Goal: Navigation & Orientation: Find specific page/section

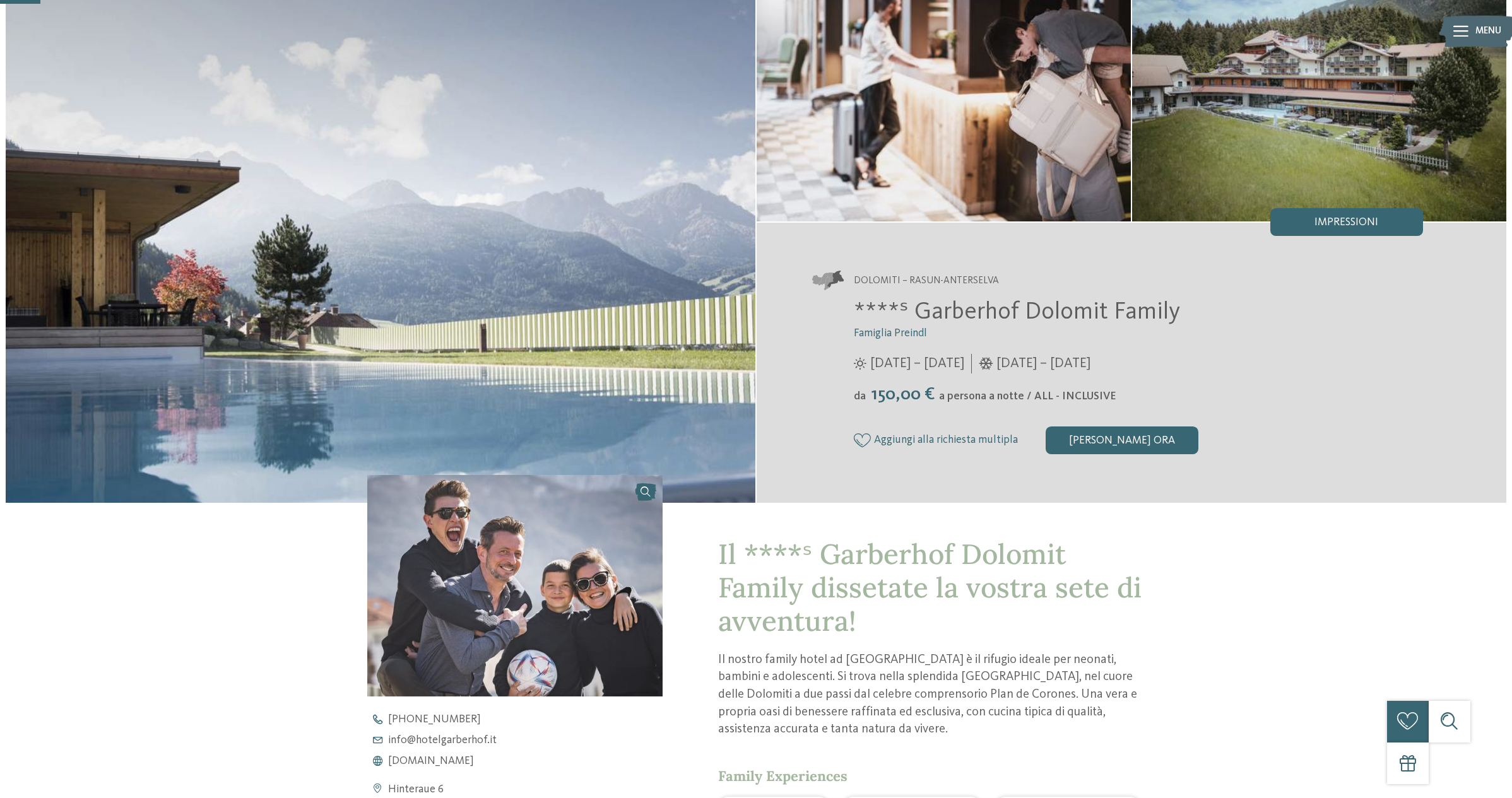
scroll to position [142, 0]
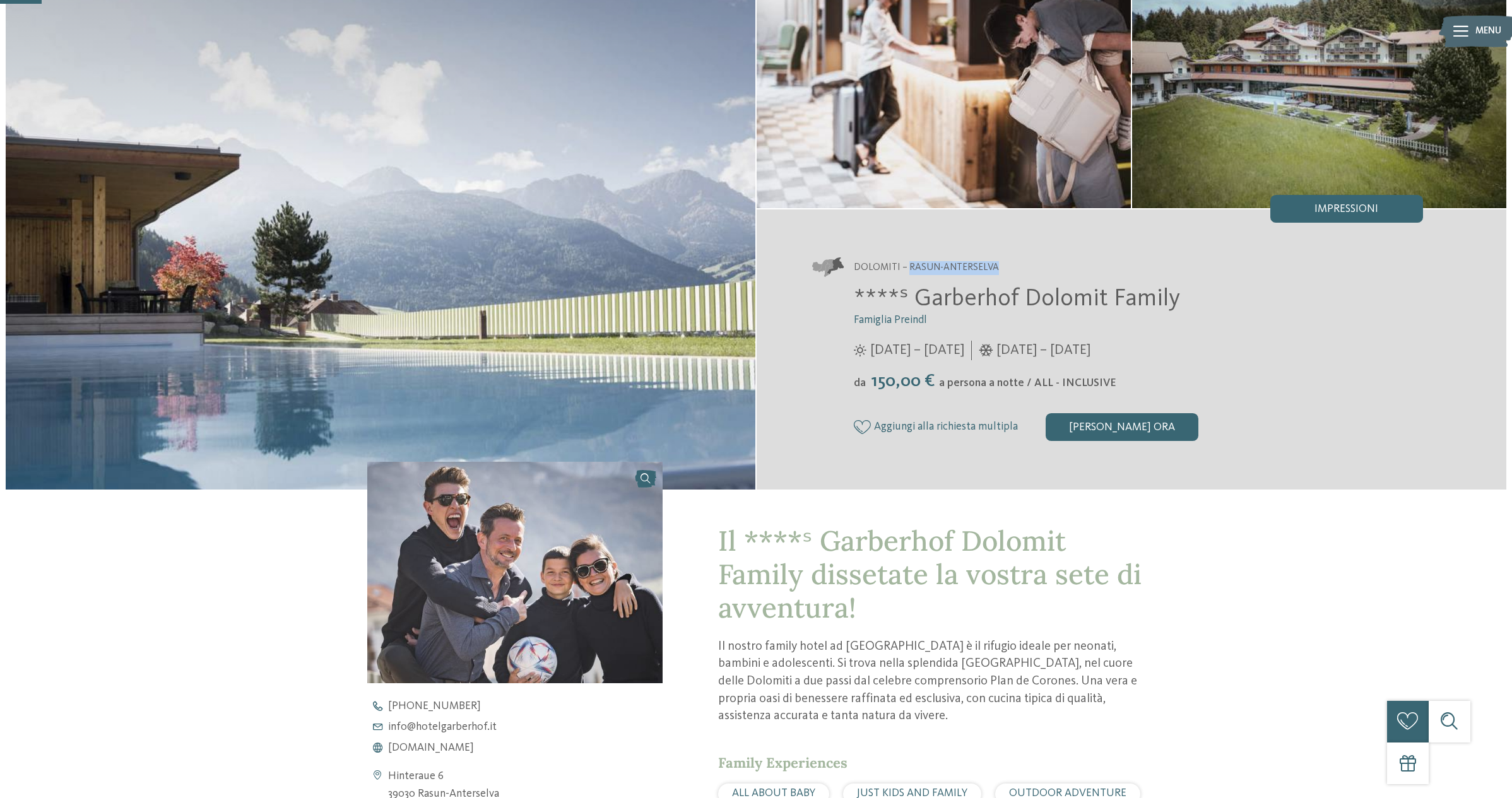
drag, startPoint x: 997, startPoint y: 268, endPoint x: 907, endPoint y: 267, distance: 90.0
click at [907, 267] on address "Dolomiti – Rasun-Anterselva" at bounding box center [1117, 268] width 611 height 20
copy span "Rasun-Anterselva"
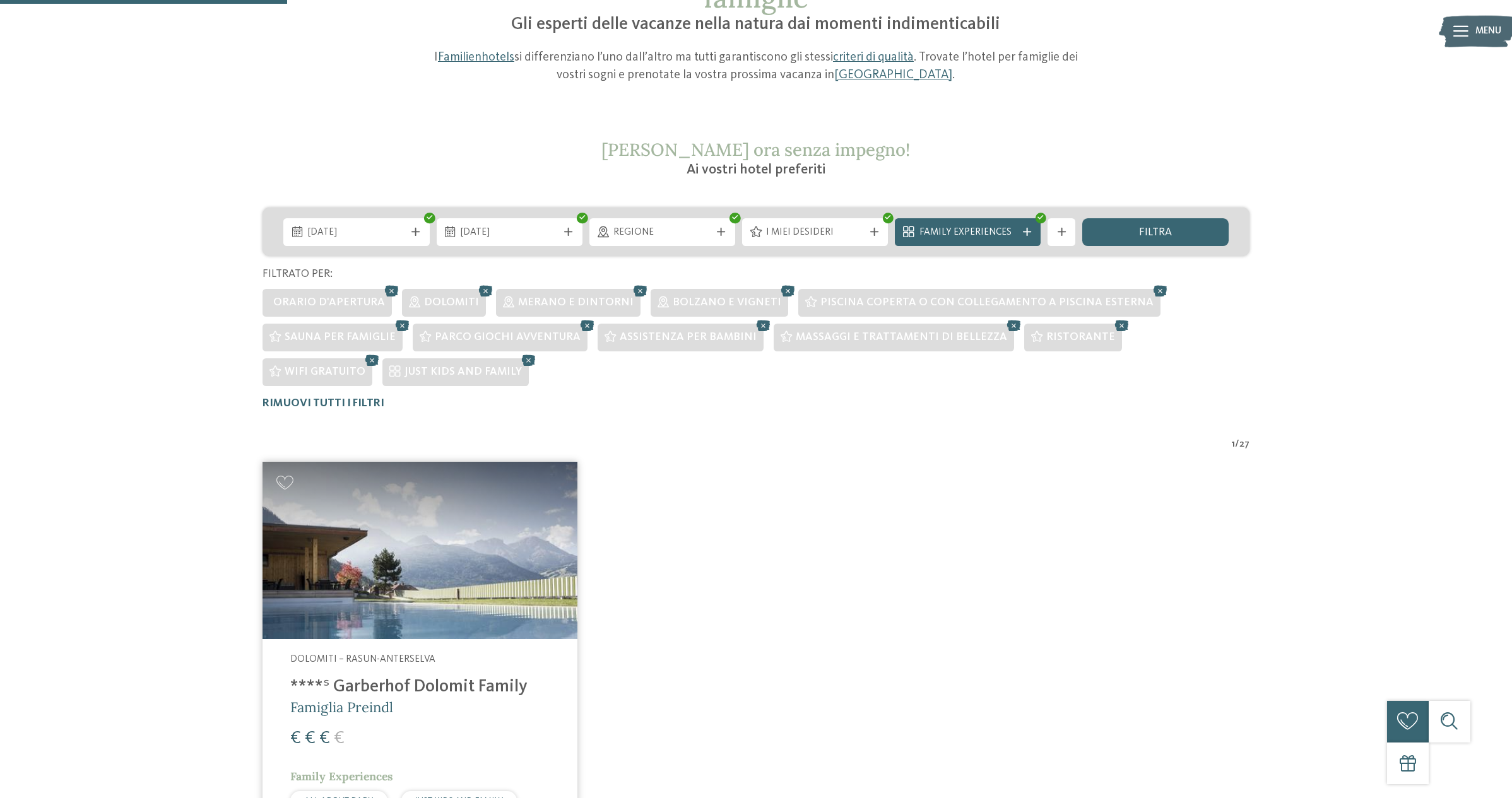
scroll to position [110, 0]
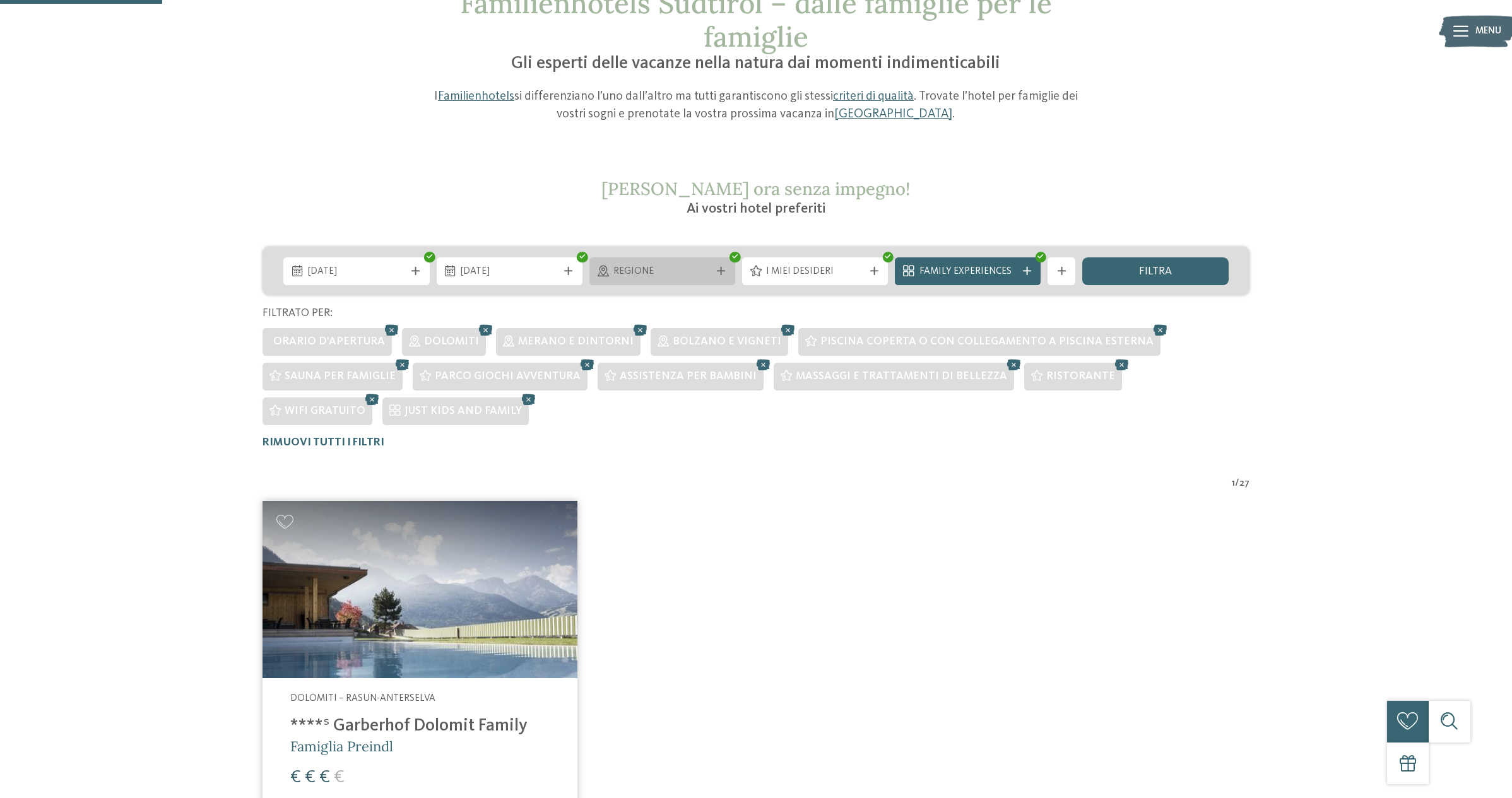
click at [662, 264] on div "Regione" at bounding box center [662, 271] width 104 height 15
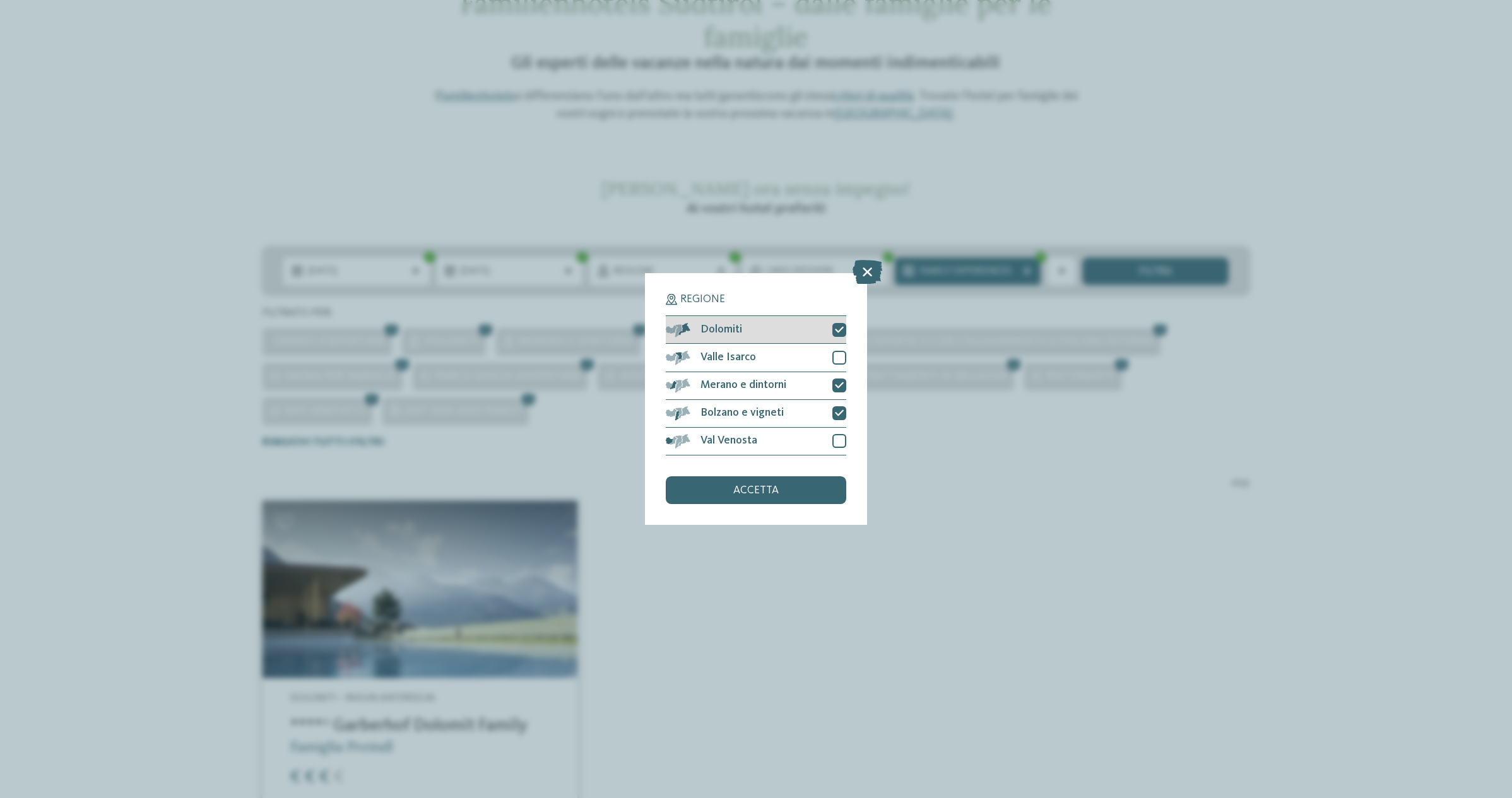
click at [843, 330] on icon at bounding box center [839, 329] width 8 height 8
click at [755, 489] on span "accetta" at bounding box center [756, 490] width 46 height 11
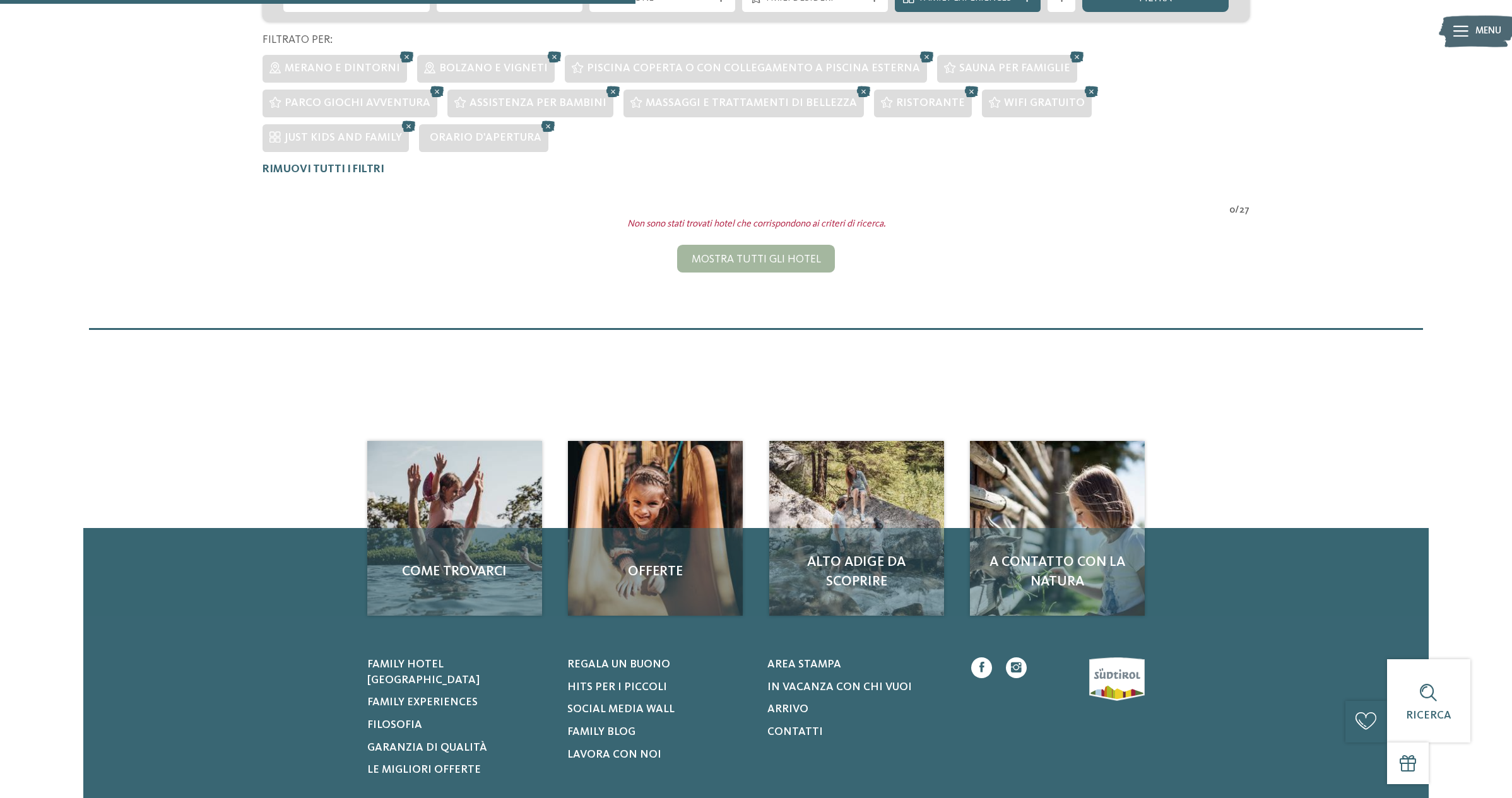
scroll to position [241, 0]
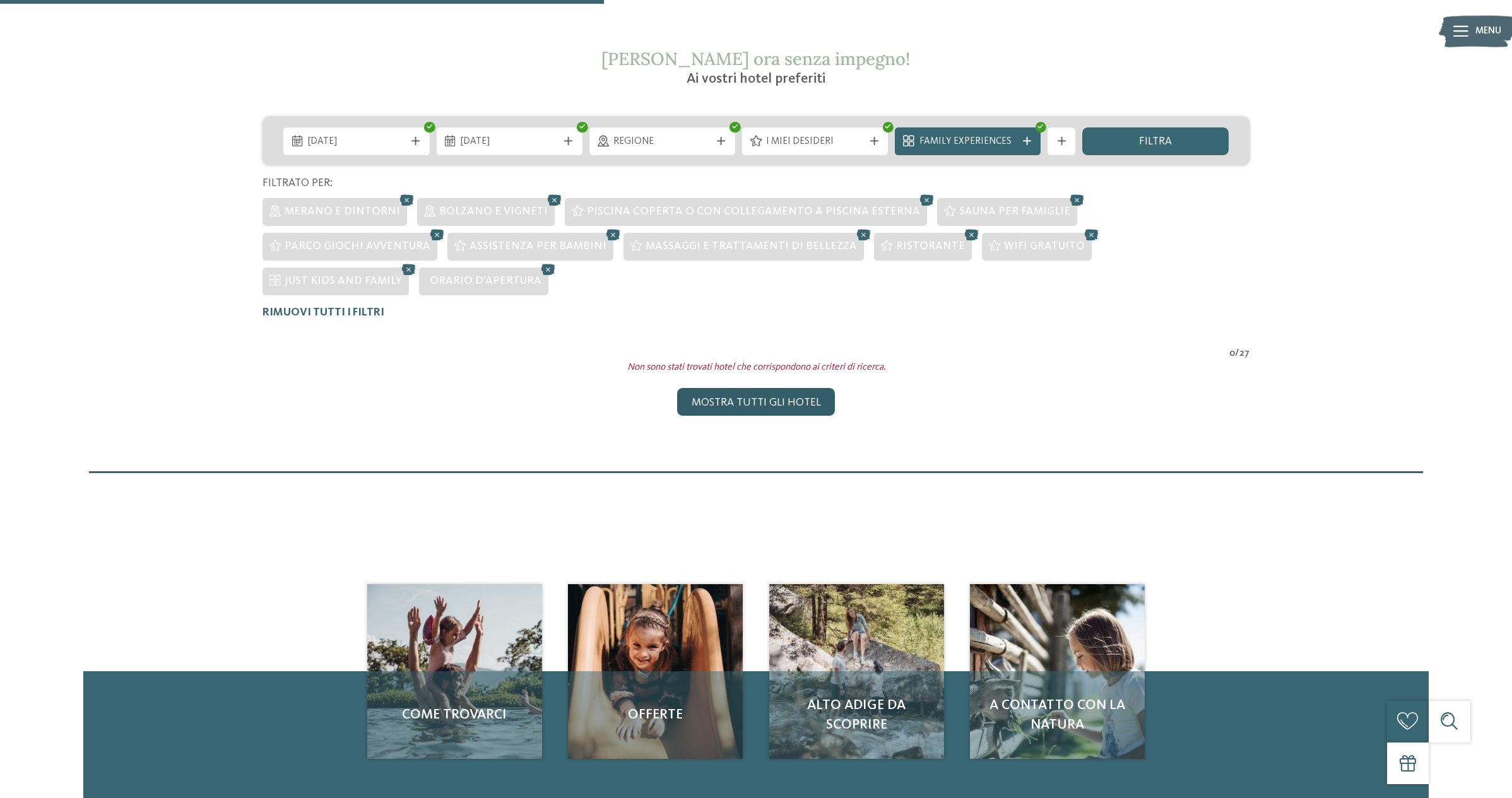
click at [787, 388] on div "Mostra tutti gli hotel" at bounding box center [756, 402] width 157 height 28
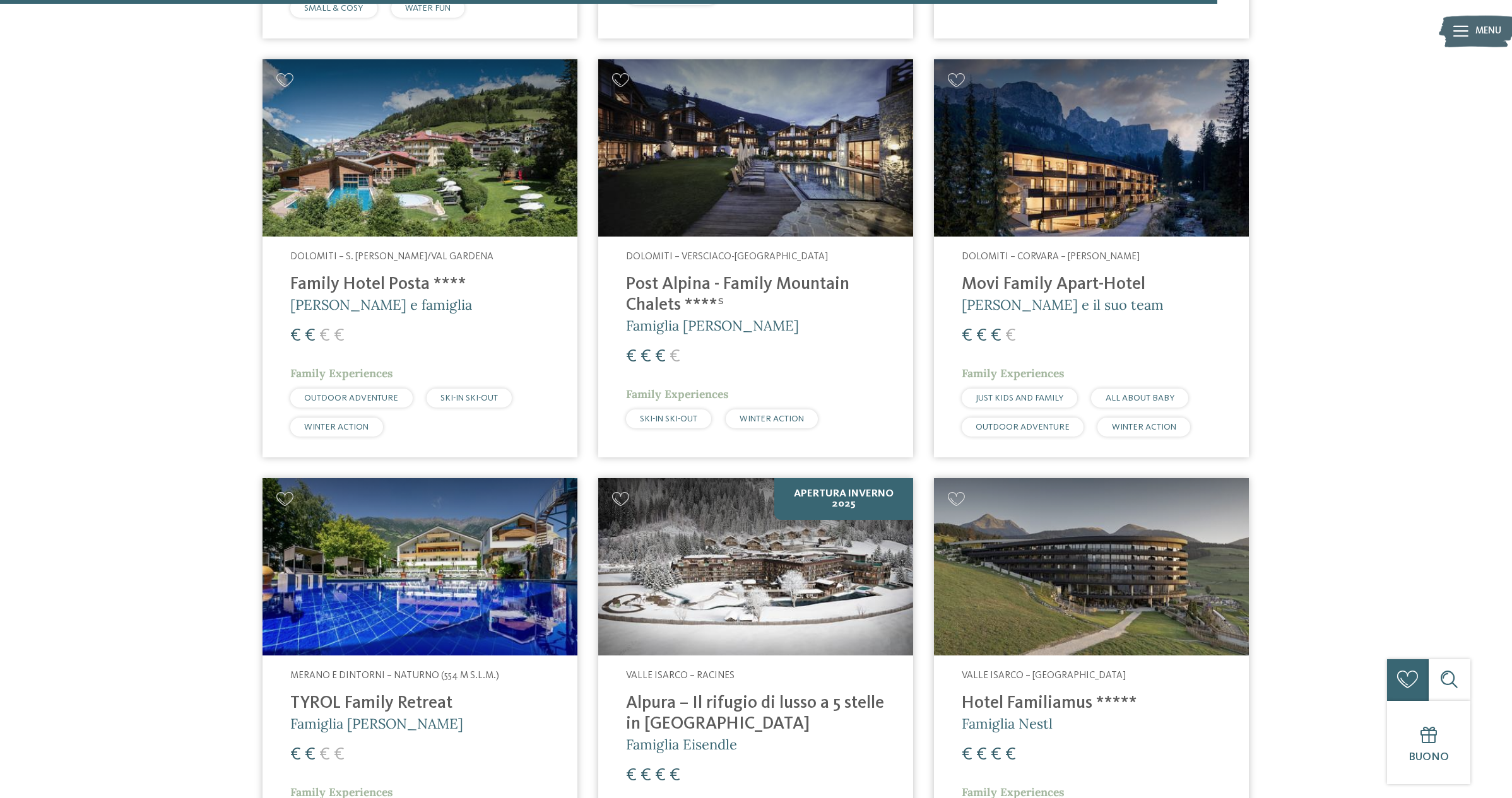
scroll to position [3625, 0]
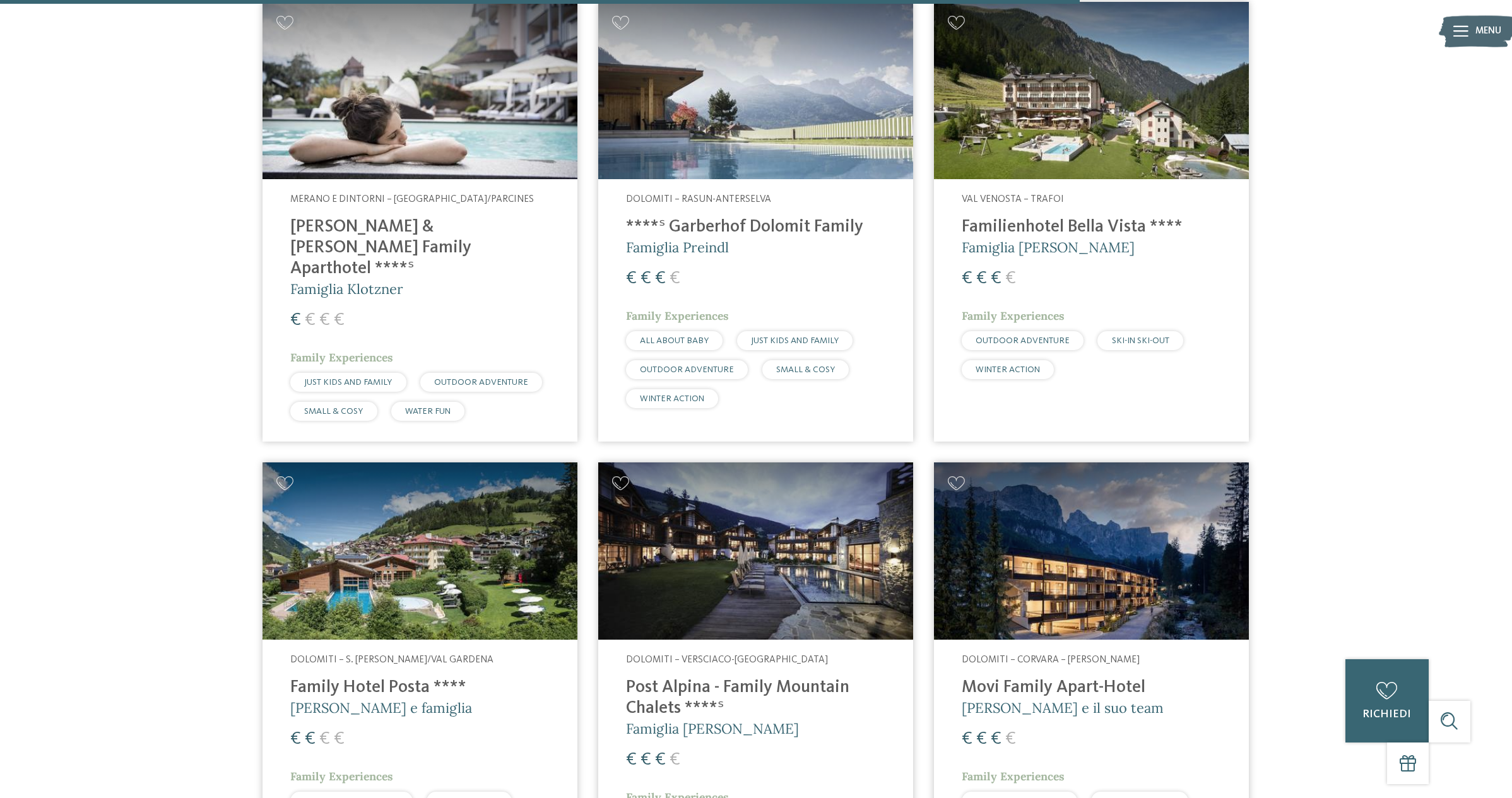
click at [1135, 574] on img at bounding box center [1091, 551] width 315 height 177
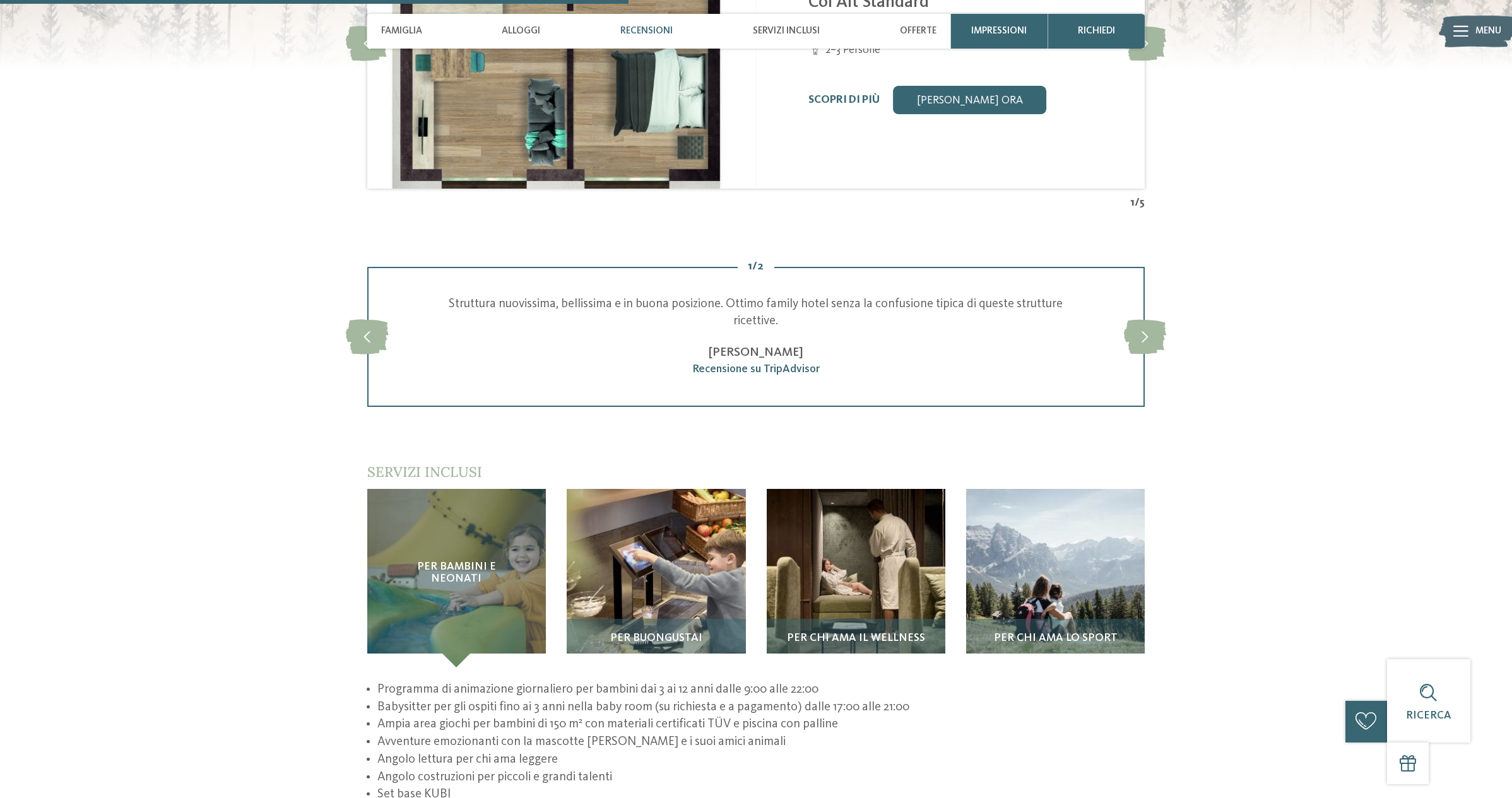
scroll to position [1972, 0]
